Goal: Transaction & Acquisition: Purchase product/service

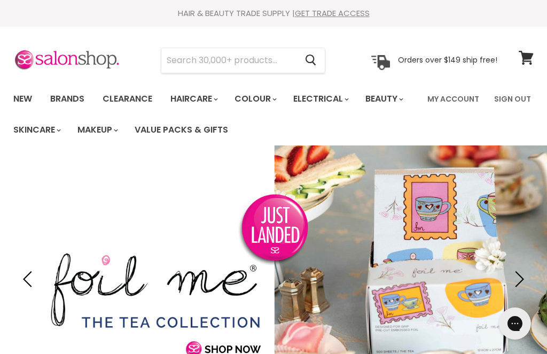
click at [451, 102] on link "My Account" at bounding box center [453, 99] width 65 height 22
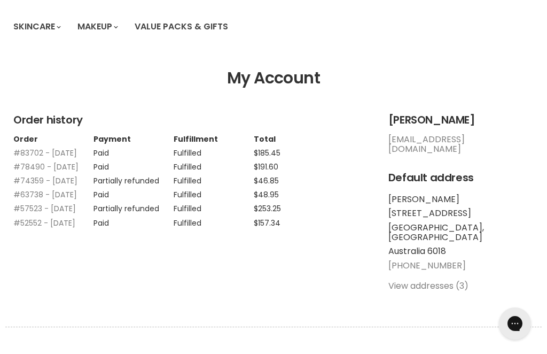
scroll to position [104, 0]
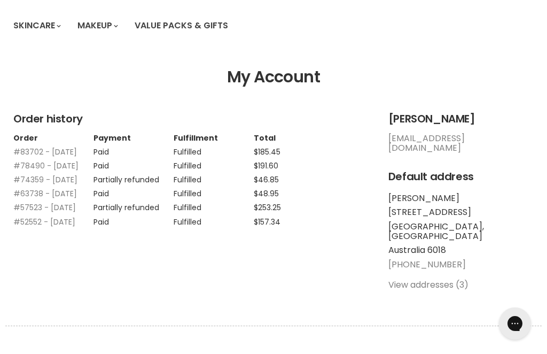
click at [37, 155] on link "#83702 - 29 Aug, 2025" at bounding box center [45, 151] width 64 height 11
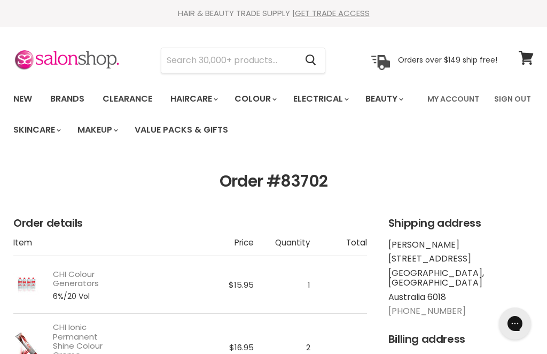
click at [23, 101] on link "New" at bounding box center [22, 99] width 35 height 22
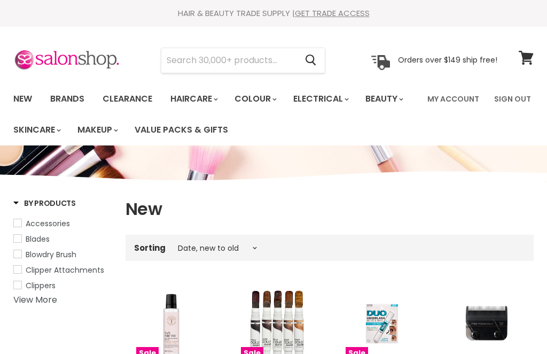
select select "created-descending"
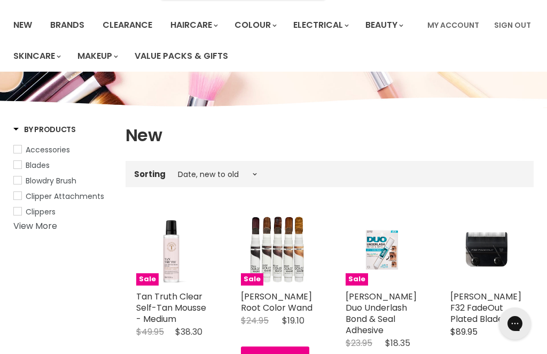
click at [284, 260] on img "Main content" at bounding box center [277, 249] width 73 height 73
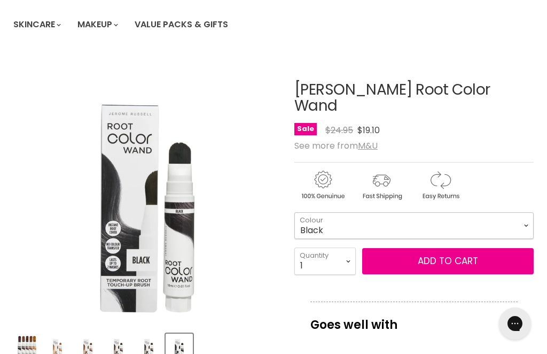
click at [345, 218] on select "Black Dark Brown Medium Brown Light Brown Dark Blonde" at bounding box center [415, 225] width 240 height 27
select select "Dark Brown"
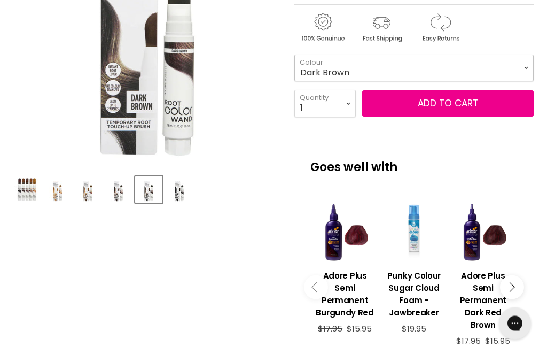
scroll to position [264, 0]
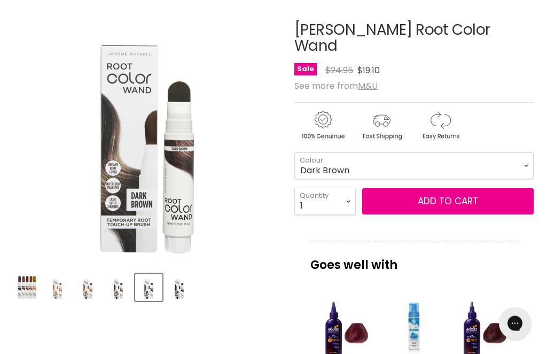
click at [31, 290] on img "Product thumbnails" at bounding box center [26, 287] width 25 height 22
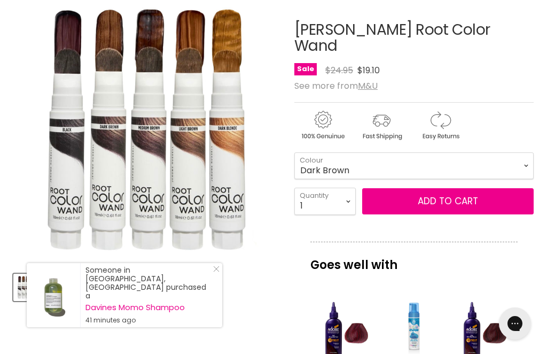
click at [62, 287] on img "Product thumbnails" at bounding box center [57, 287] width 25 height 25
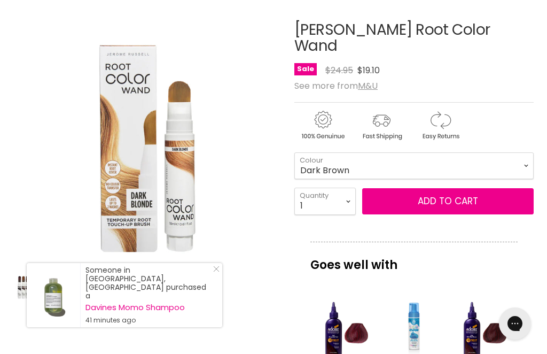
click at [95, 291] on img "Product thumbnails" at bounding box center [87, 287] width 25 height 25
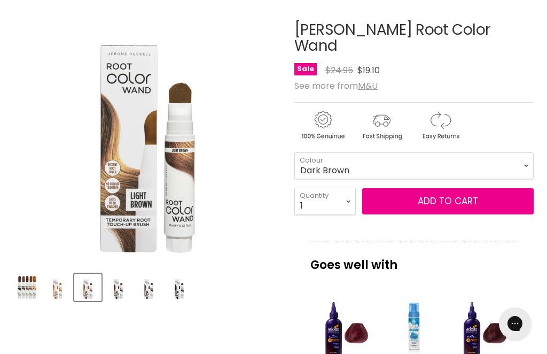
click at [117, 290] on img "Product thumbnails" at bounding box center [118, 287] width 25 height 25
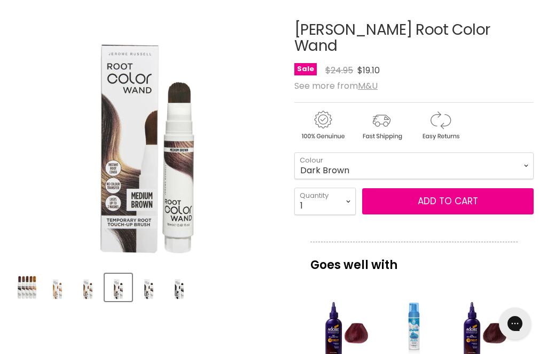
click at [155, 297] on img "Product thumbnails" at bounding box center [148, 287] width 25 height 25
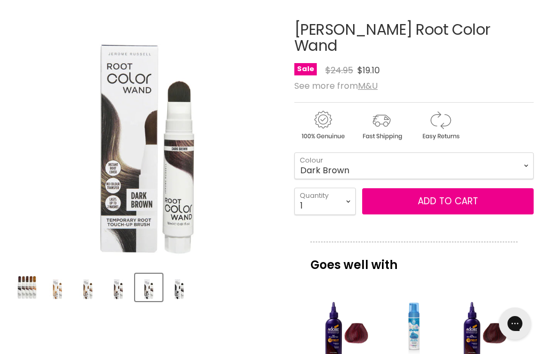
click at [124, 292] on img "Product thumbnails" at bounding box center [118, 287] width 25 height 25
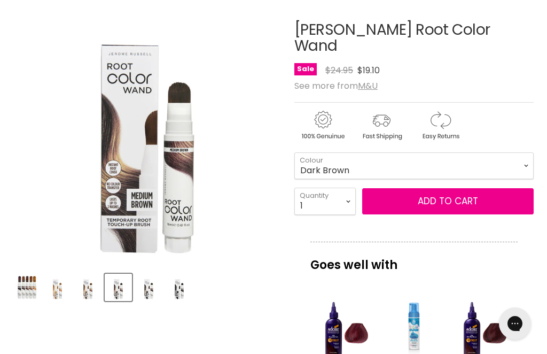
click at [149, 290] on img "Product thumbnails" at bounding box center [148, 287] width 25 height 25
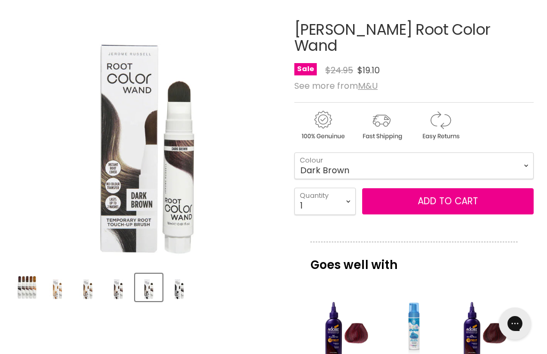
click at [182, 292] on img "Product thumbnails" at bounding box center [179, 287] width 25 height 25
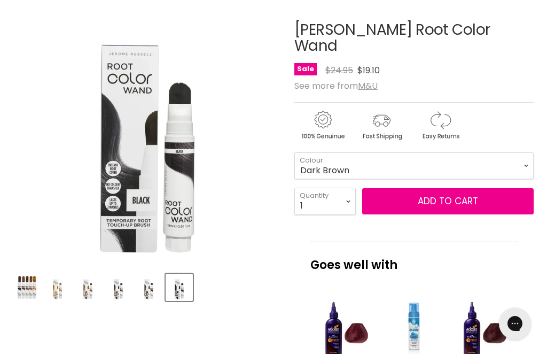
click at [152, 295] on img "Product thumbnails" at bounding box center [148, 287] width 25 height 25
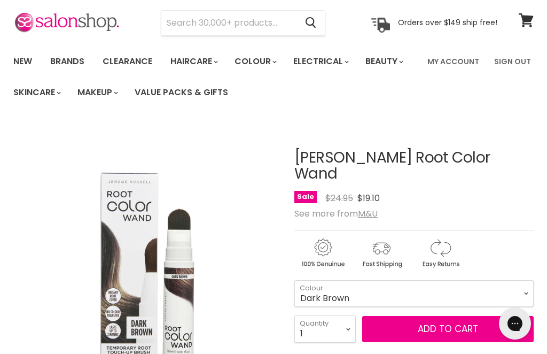
scroll to position [0, 0]
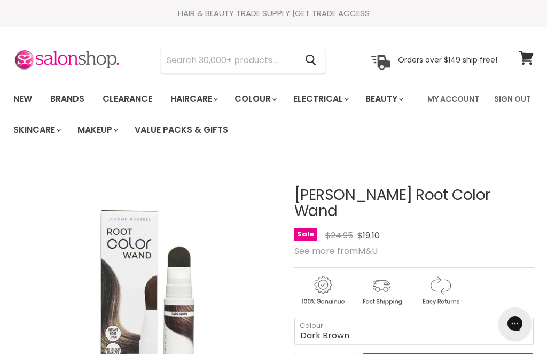
click at [449, 101] on link "My Account" at bounding box center [453, 99] width 65 height 22
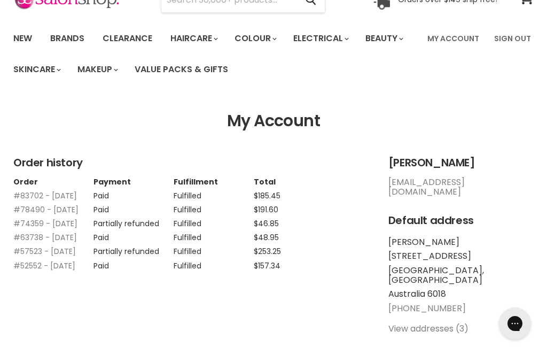
click at [29, 215] on link "#78490 - [DATE]" at bounding box center [45, 209] width 65 height 11
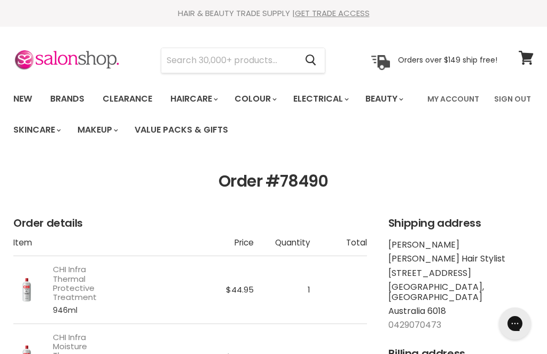
click at [223, 58] on input "Search" at bounding box center [228, 60] width 135 height 25
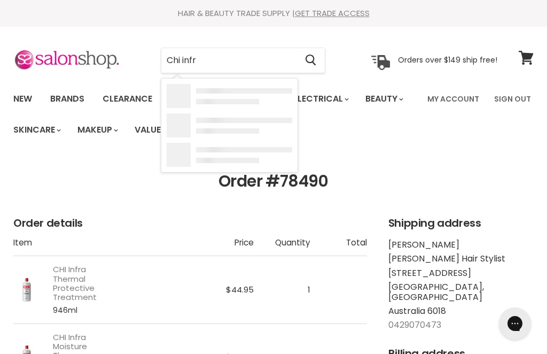
type input "Chi infra"
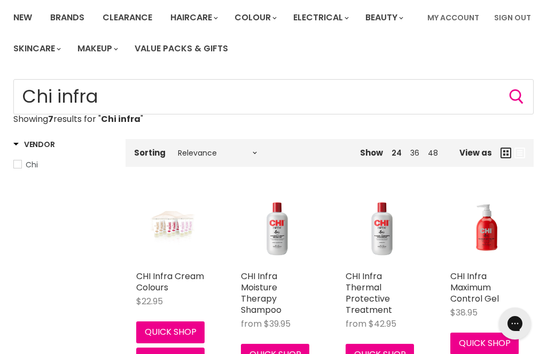
click at [277, 238] on img "Main content" at bounding box center [277, 228] width 73 height 73
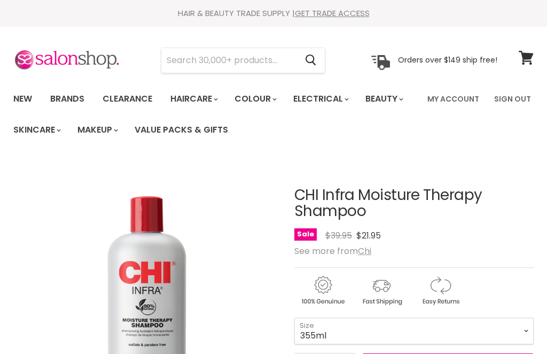
scroll to position [49, 0]
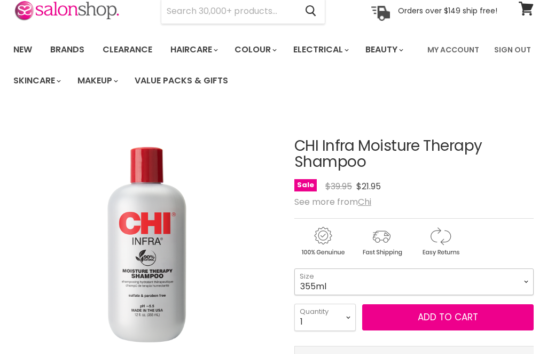
click at [346, 289] on select "355ml 946ml" at bounding box center [415, 281] width 240 height 27
select select "946ml"
